Goal: Complete application form

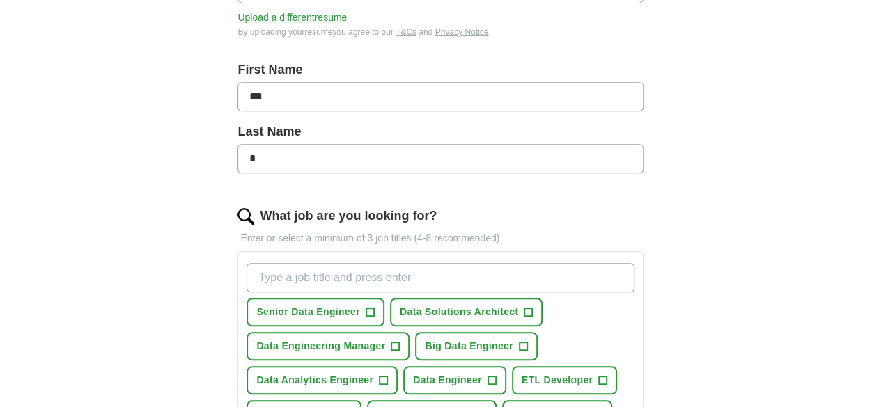
scroll to position [262, 0]
click at [345, 314] on span "Senior Data Engineer" at bounding box center [308, 311] width 104 height 15
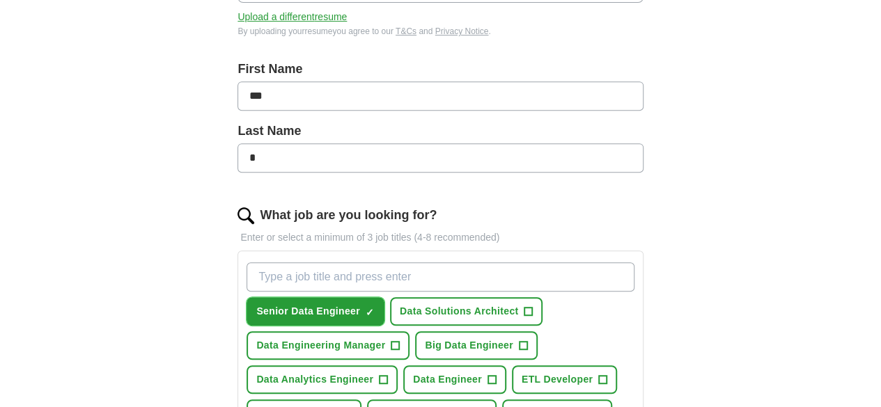
click at [345, 314] on span "Senior Data Engineer" at bounding box center [308, 311] width 104 height 15
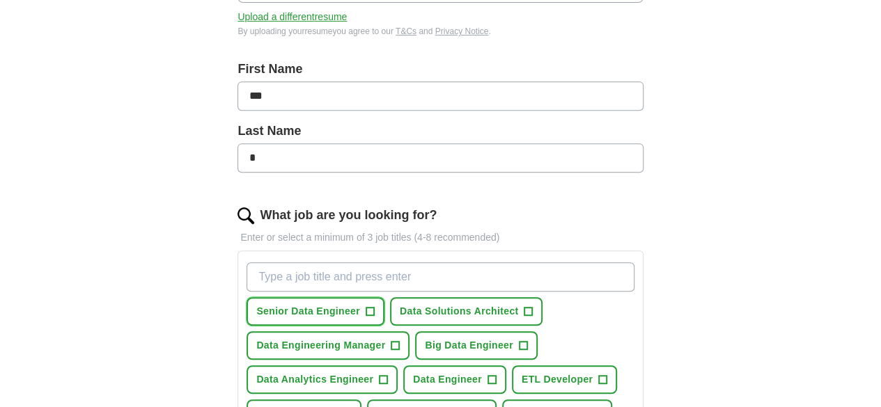
click at [345, 314] on span "Senior Data Engineer" at bounding box center [308, 311] width 104 height 15
click at [340, 272] on input "What job are you looking for?" at bounding box center [440, 277] width 387 height 29
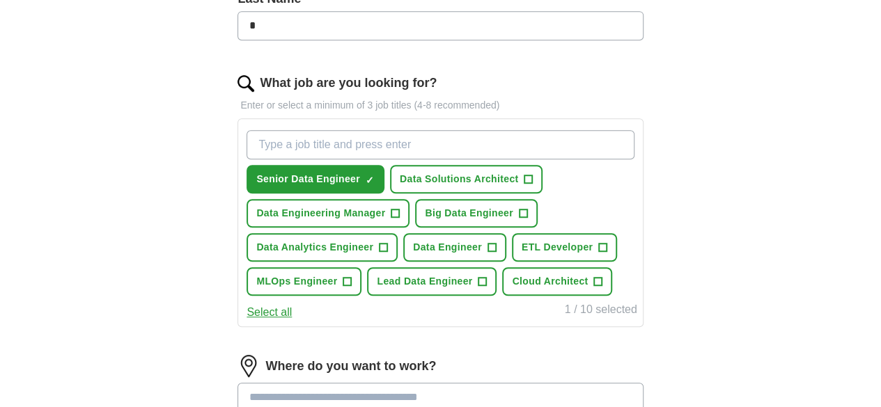
scroll to position [396, 0]
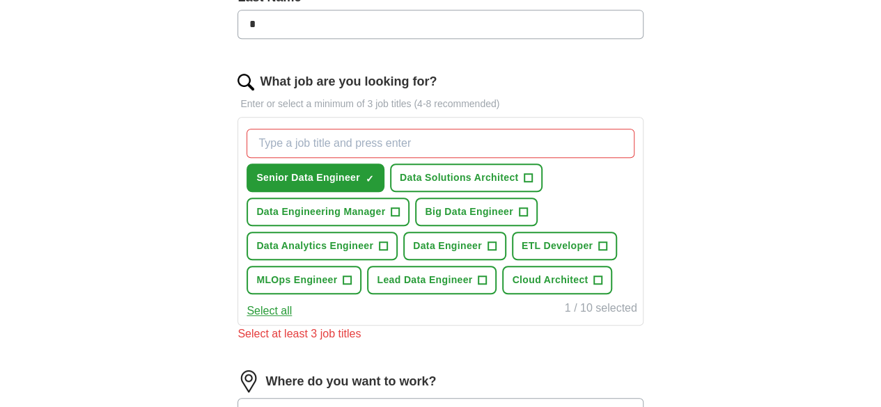
click at [247, 271] on div "Let ApplyIQ do the hard work of searching and applying for jobs. Just tell us w…" at bounding box center [440, 184] width 535 height 919
click at [543, 177] on button "Data Solutions Architect +" at bounding box center [466, 178] width 153 height 29
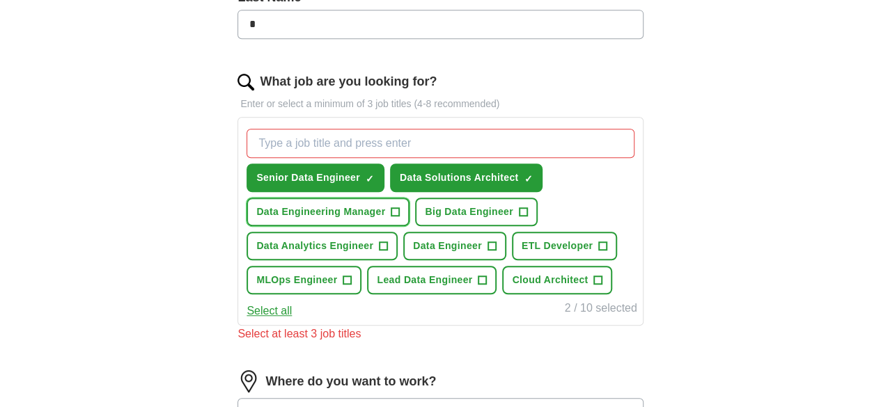
click at [410, 208] on button "Data Engineering Manager +" at bounding box center [328, 212] width 163 height 29
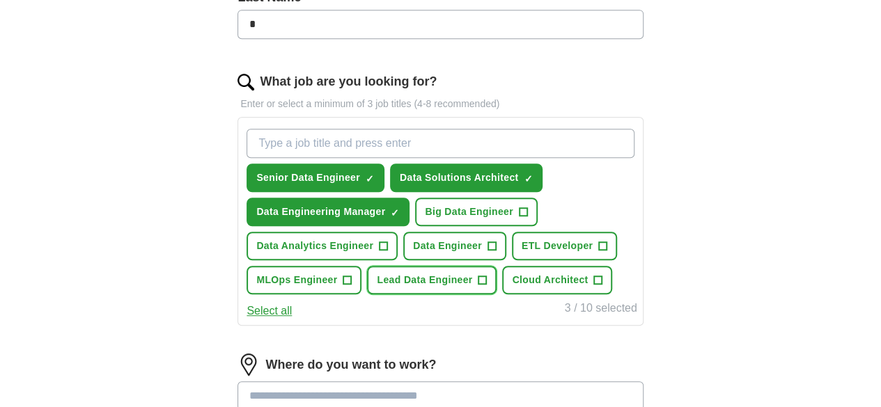
click at [403, 295] on button "Lead Data Engineer +" at bounding box center [432, 280] width 130 height 29
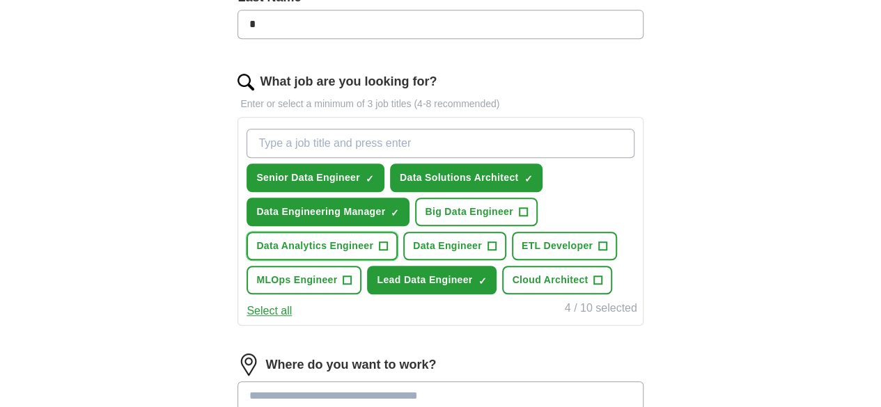
click at [388, 244] on span "+" at bounding box center [383, 246] width 9 height 9
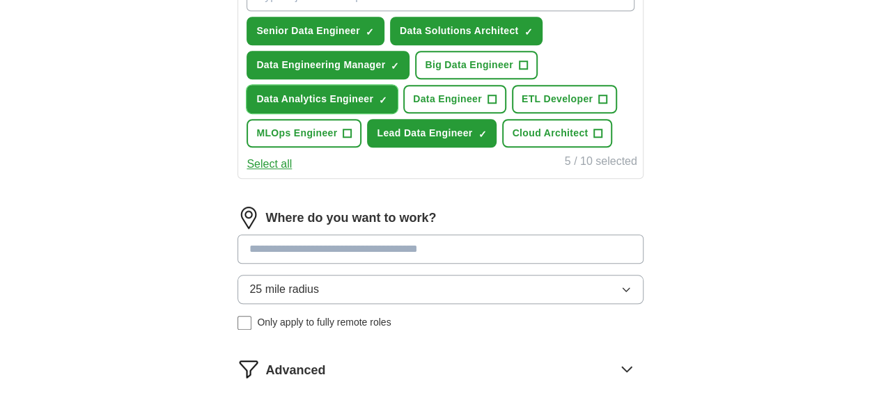
scroll to position [545, 0]
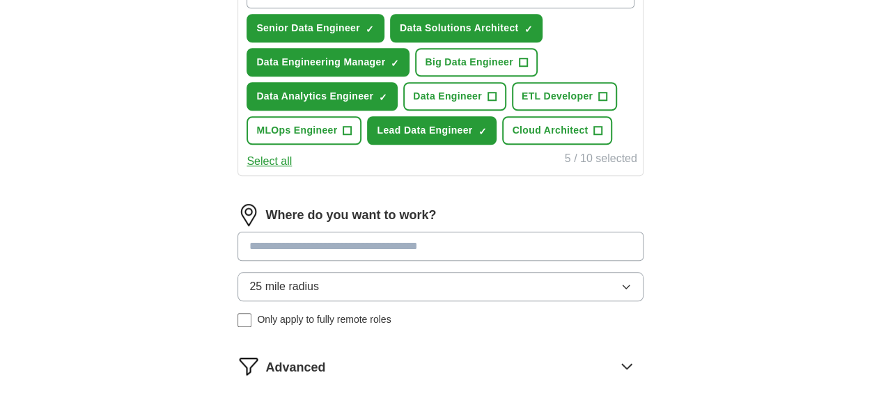
click at [437, 261] on div "Where do you want to work? 25 mile radius Only apply to fully remote roles" at bounding box center [440, 271] width 405 height 134
click at [446, 261] on input at bounding box center [440, 246] width 405 height 29
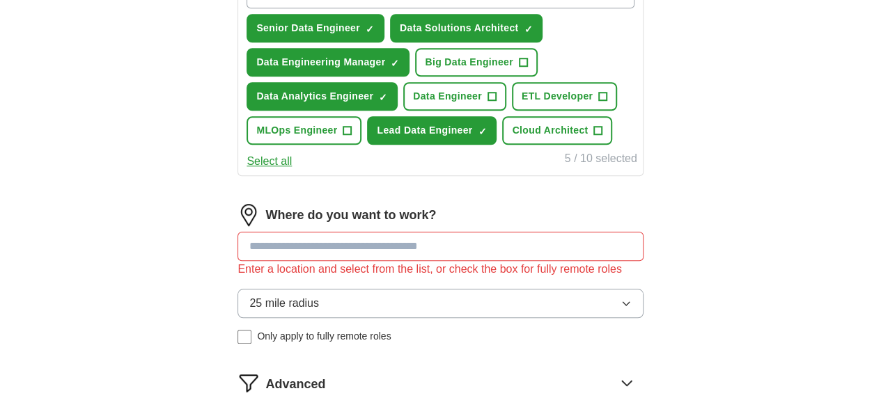
click at [292, 170] on button "Select all" at bounding box center [269, 161] width 45 height 17
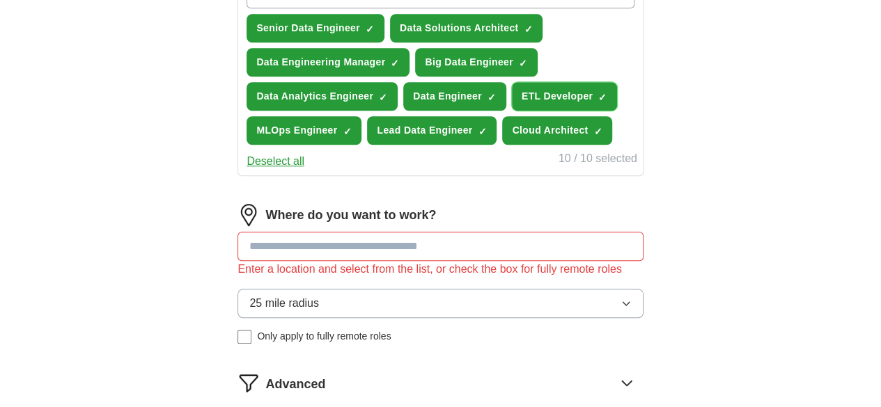
click at [0, 0] on span "×" at bounding box center [0, 0] width 0 height 0
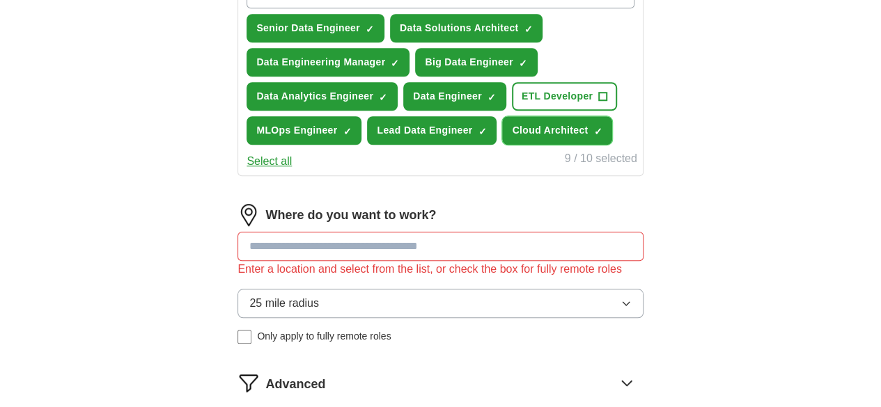
click at [508, 145] on button "Cloud Architect ✓ ×" at bounding box center [557, 130] width 110 height 29
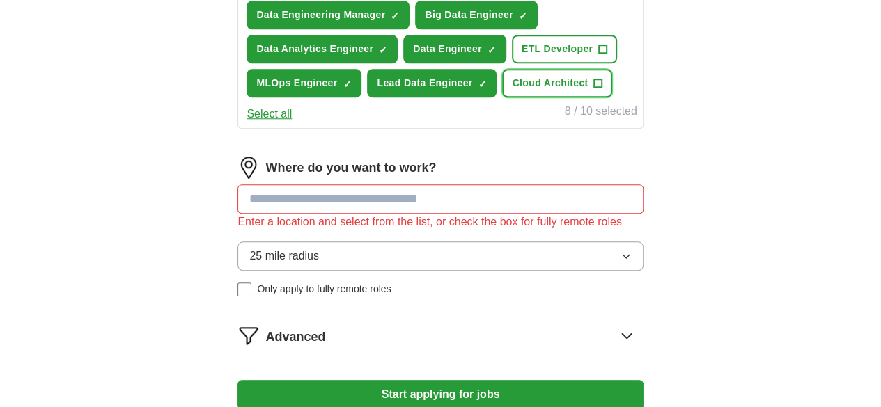
scroll to position [594, 0]
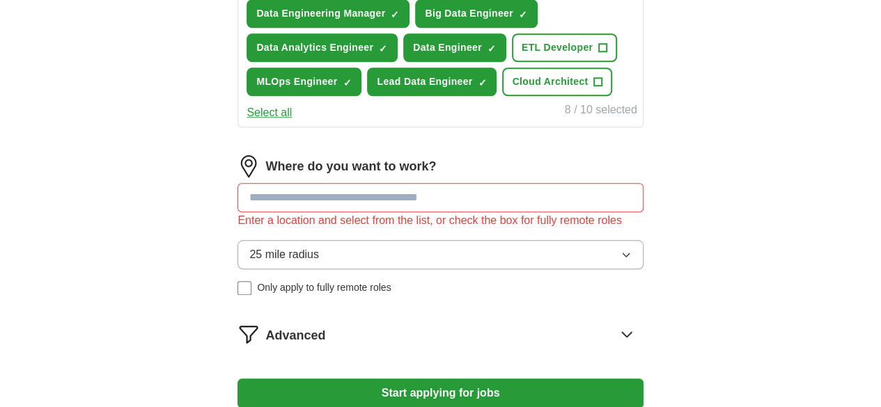
click at [486, 212] on input at bounding box center [440, 197] width 405 height 29
click at [424, 212] on input at bounding box center [440, 197] width 405 height 29
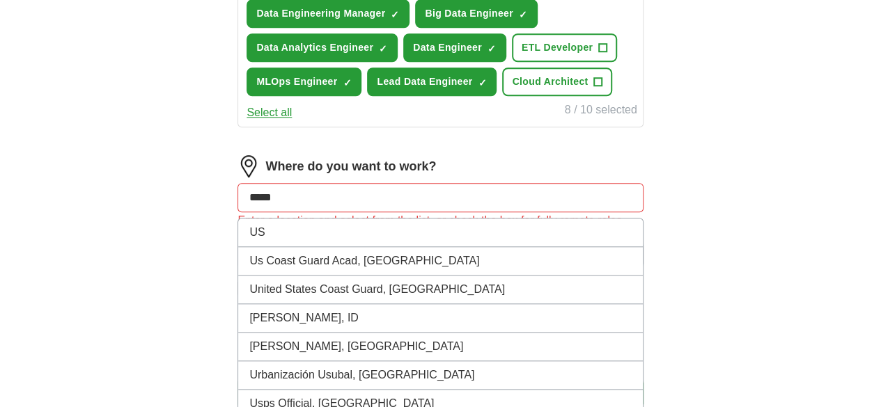
type input "***"
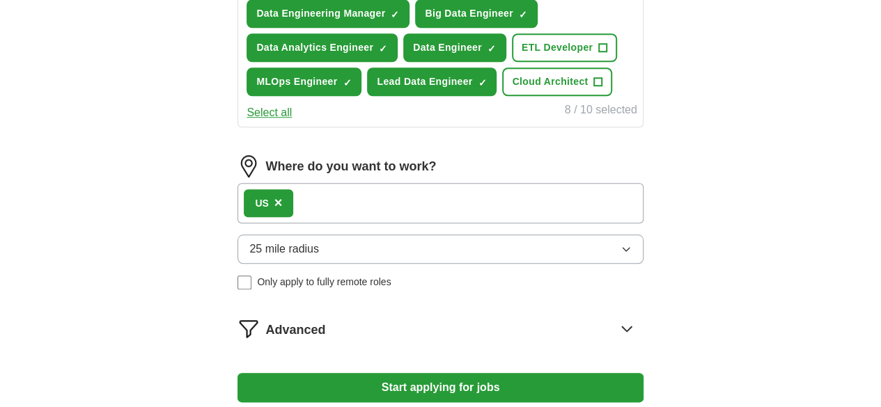
click at [370, 224] on div "US ×" at bounding box center [440, 203] width 405 height 40
click at [291, 217] on div "US ×" at bounding box center [268, 203] width 49 height 28
click at [337, 224] on div "US ×" at bounding box center [440, 203] width 405 height 40
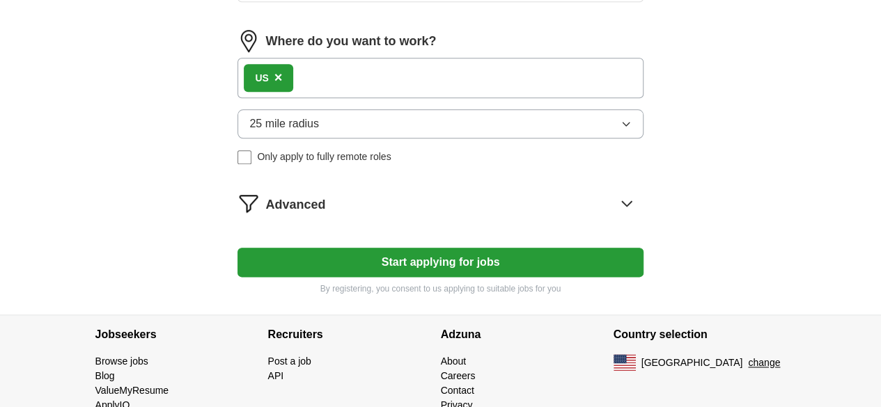
scroll to position [660, 0]
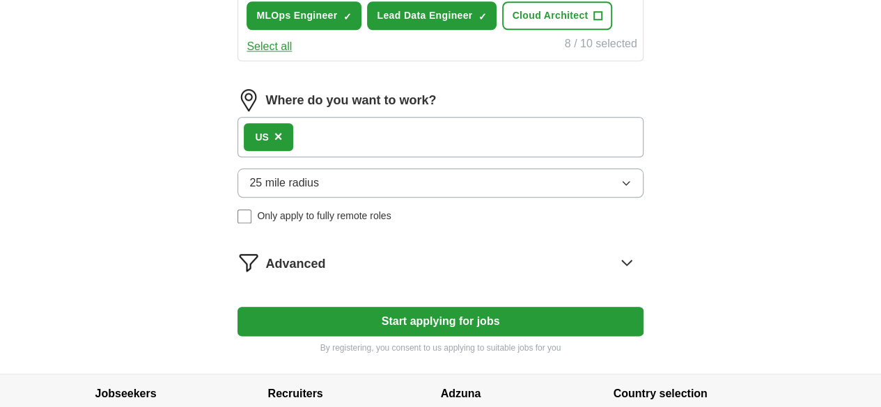
click at [403, 198] on button "25 mile radius" at bounding box center [440, 183] width 405 height 29
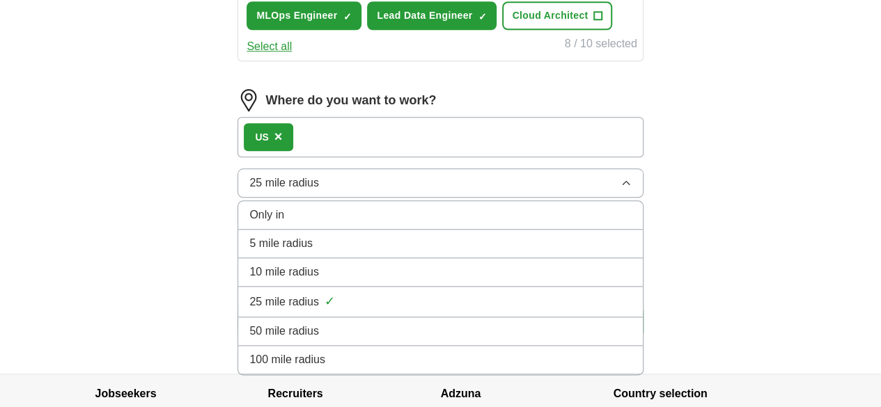
scroll to position [724, 0]
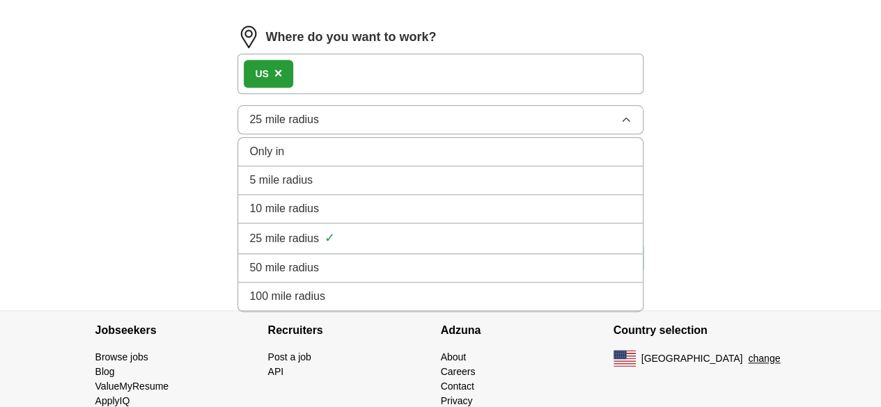
click at [398, 305] on div "100 mile radius" at bounding box center [440, 296] width 382 height 17
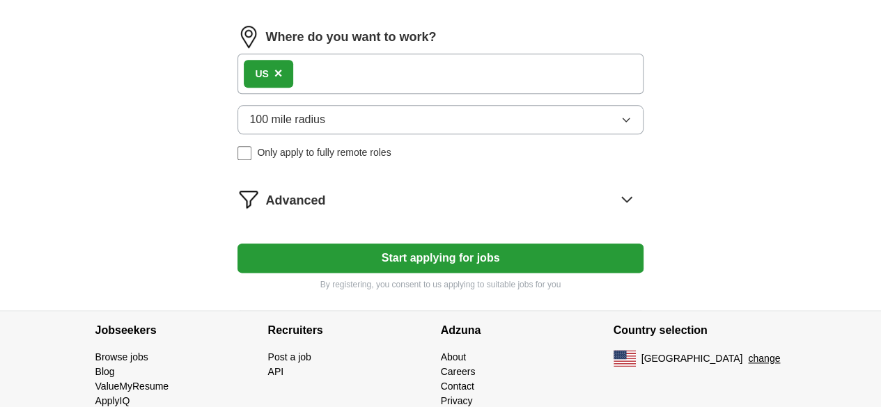
click at [385, 273] on button "Start applying for jobs" at bounding box center [440, 258] width 405 height 29
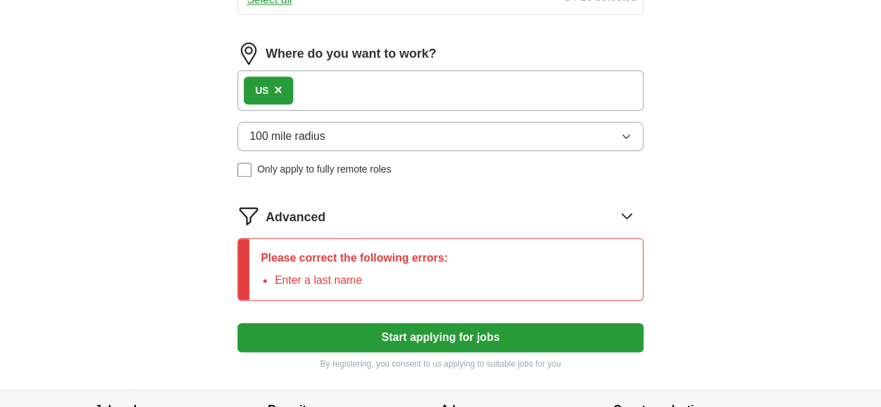
scroll to position [740, 0]
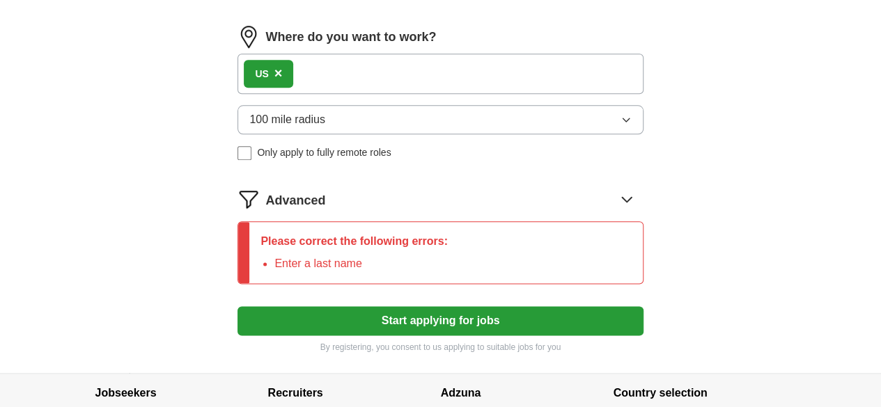
click at [357, 336] on button "Start applying for jobs" at bounding box center [440, 320] width 405 height 29
click at [382, 210] on div "Advanced" at bounding box center [454, 199] width 378 height 22
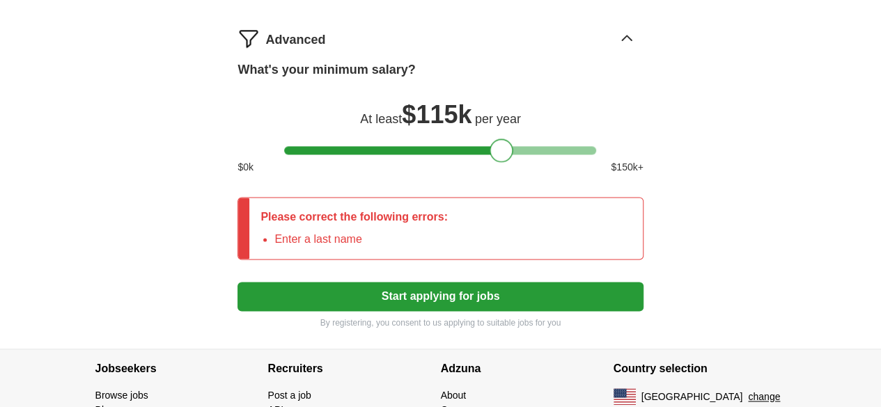
scroll to position [902, 0]
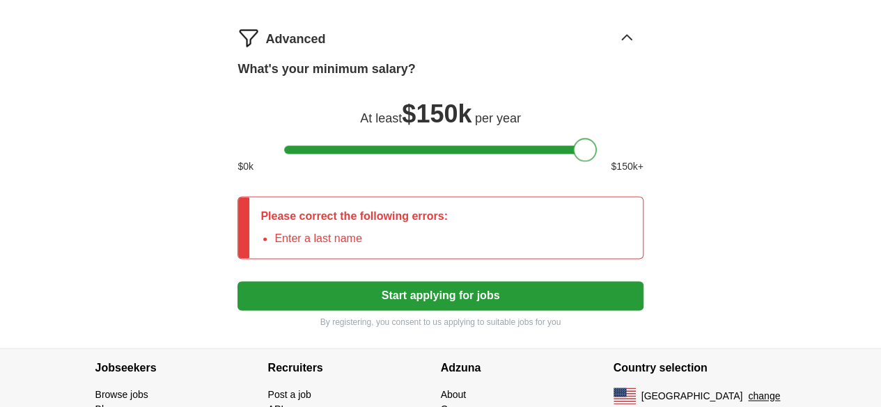
drag, startPoint x: 297, startPoint y: 339, endPoint x: 683, endPoint y: 326, distance: 386.8
click at [536, 311] on button "Start applying for jobs" at bounding box center [440, 295] width 405 height 29
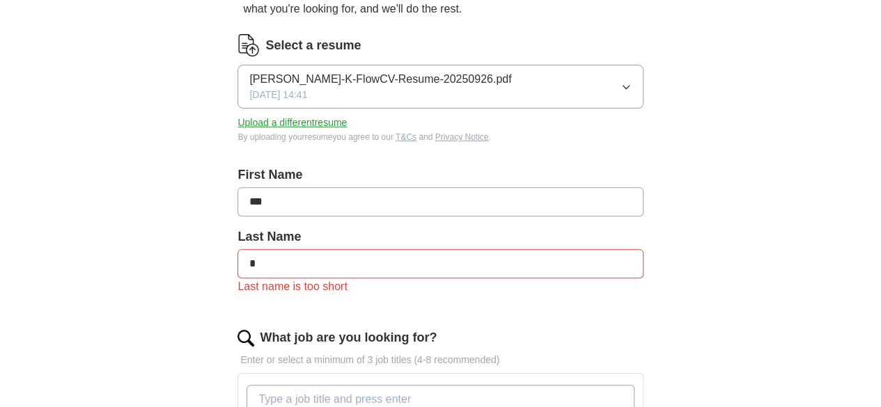
scroll to position [178, 0]
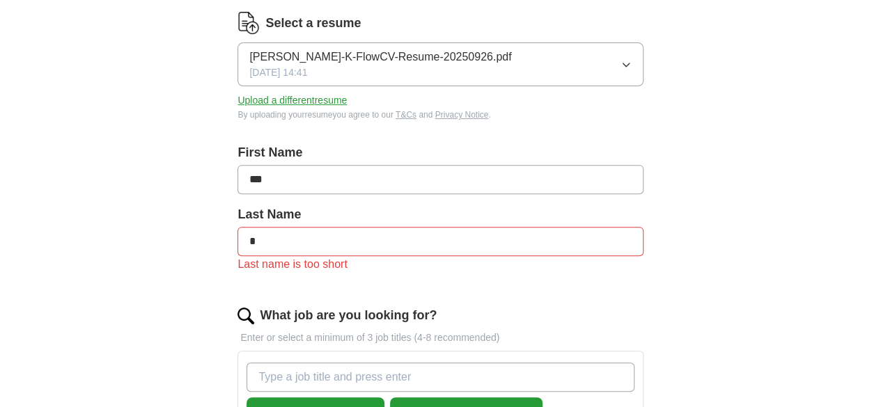
click at [321, 250] on input "*" at bounding box center [440, 241] width 405 height 29
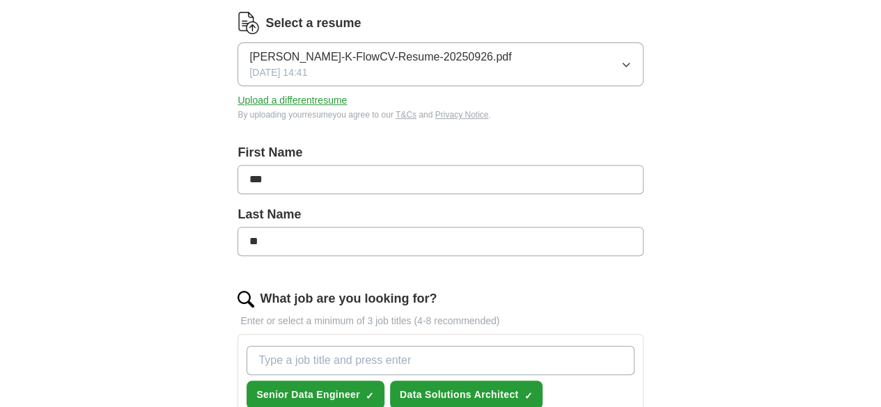
type input "*"
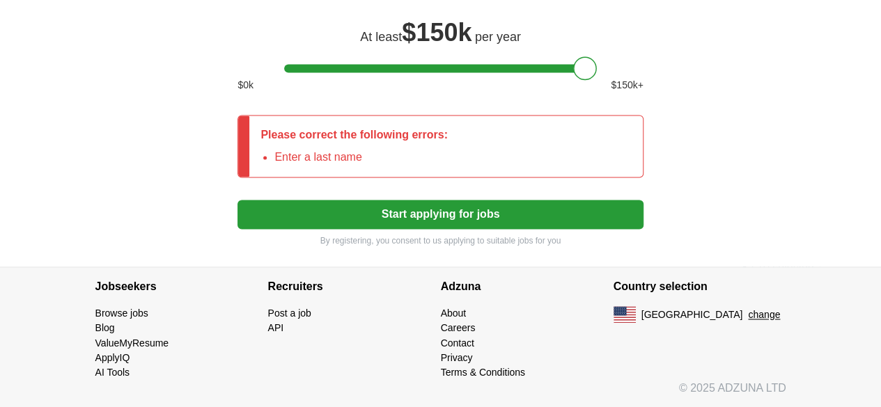
scroll to position [1013, 0]
type input "*"
click at [357, 212] on button "Start applying for jobs" at bounding box center [440, 214] width 405 height 29
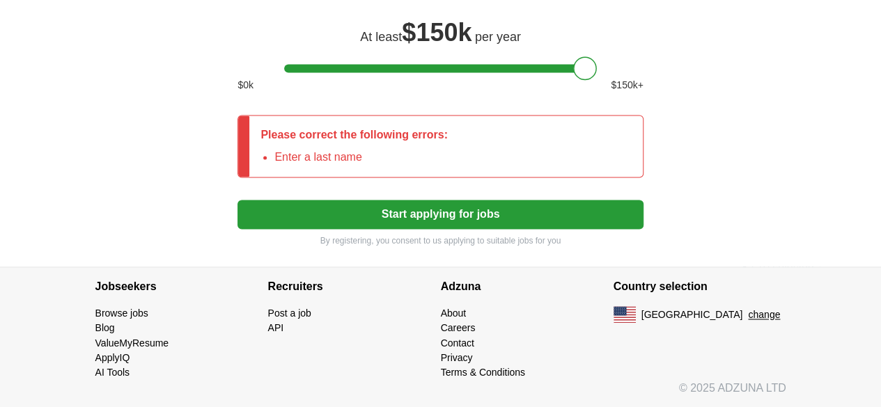
click at [357, 212] on button "Start applying for jobs" at bounding box center [440, 214] width 405 height 29
